Goal: Navigation & Orientation: Find specific page/section

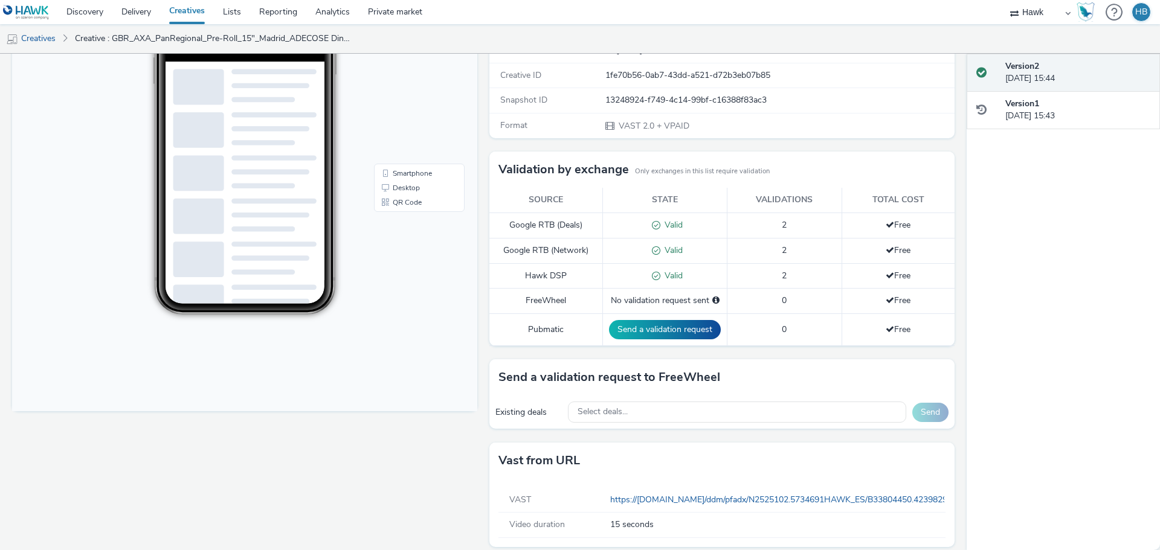
scroll to position [237, 0]
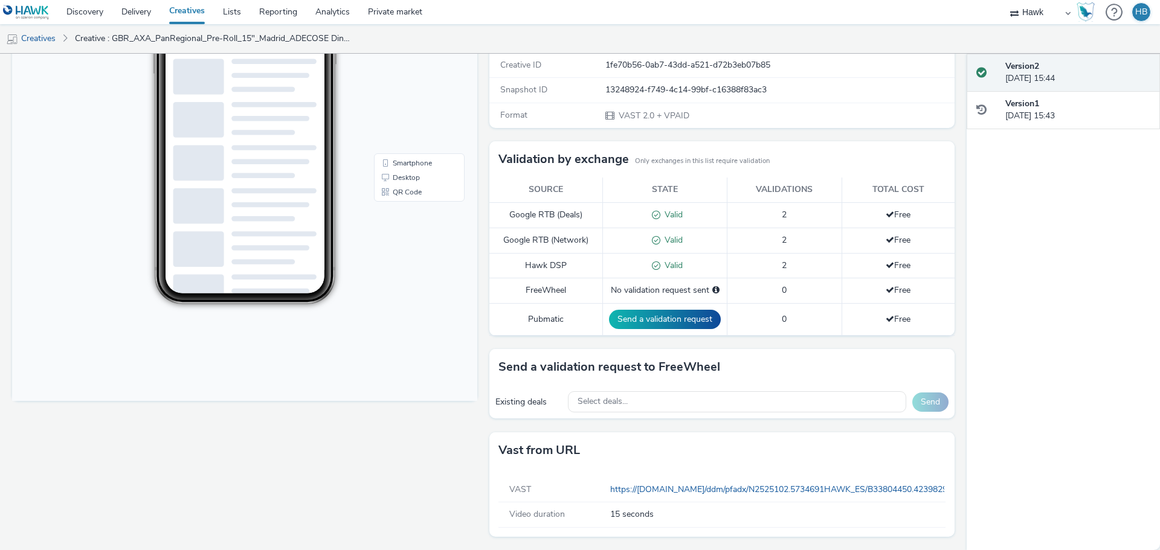
drag, startPoint x: 650, startPoint y: 489, endPoint x: 552, endPoint y: 451, distance: 105.2
click at [552, 451] on h3 "Vast from URL" at bounding box center [539, 451] width 82 height 18
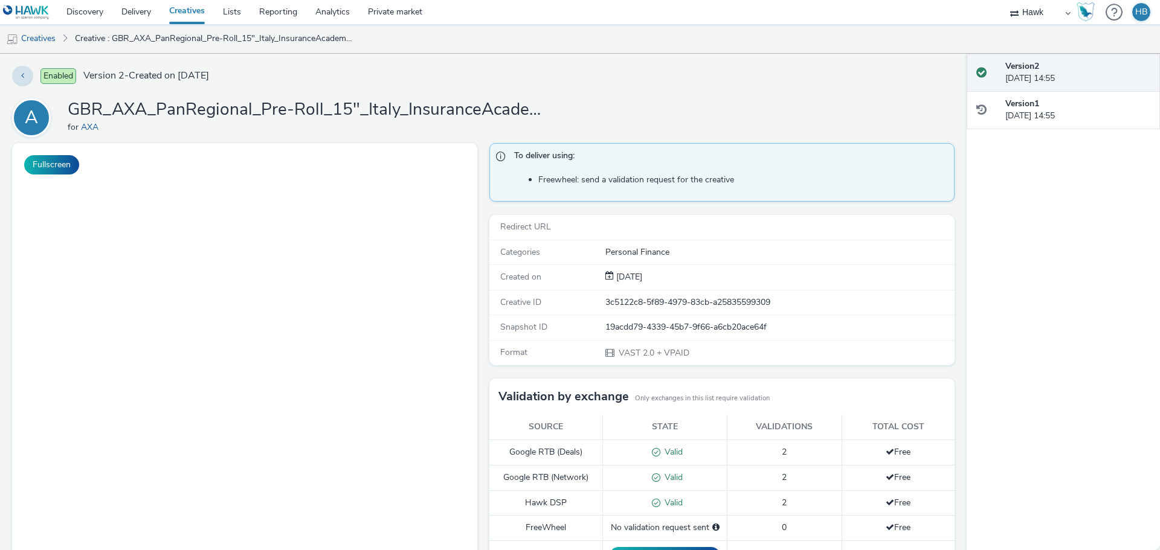
scroll to position [237, 0]
